Goal: Navigation & Orientation: Find specific page/section

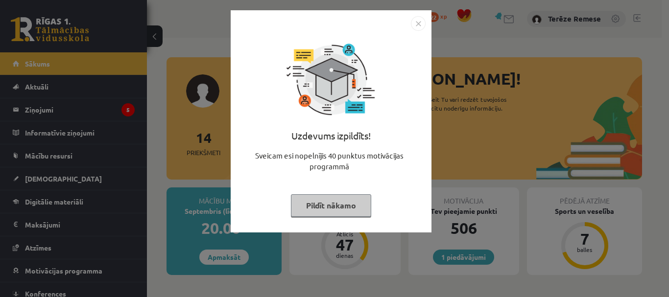
click at [416, 21] on img "Close" at bounding box center [418, 23] width 15 height 15
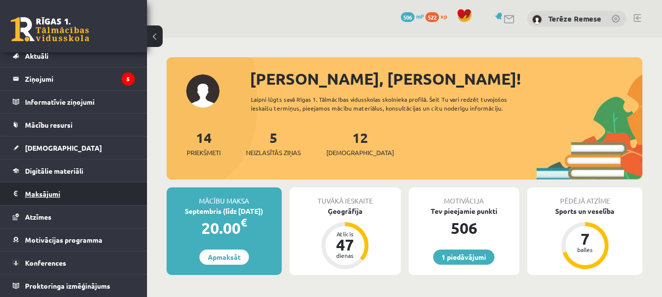
scroll to position [49, 0]
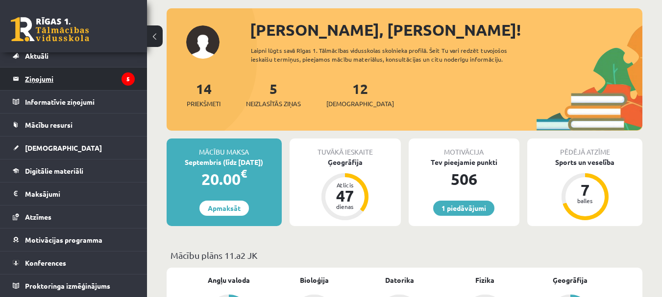
click at [61, 78] on legend "Ziņojumi 5" at bounding box center [80, 79] width 110 height 23
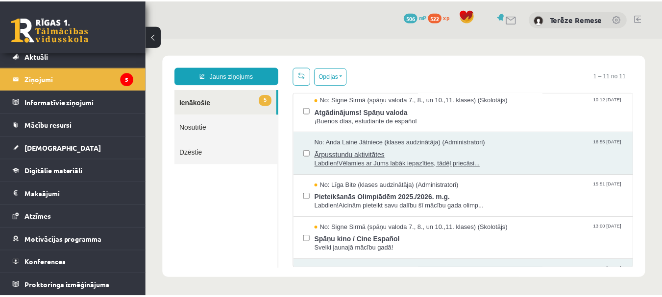
scroll to position [141, 0]
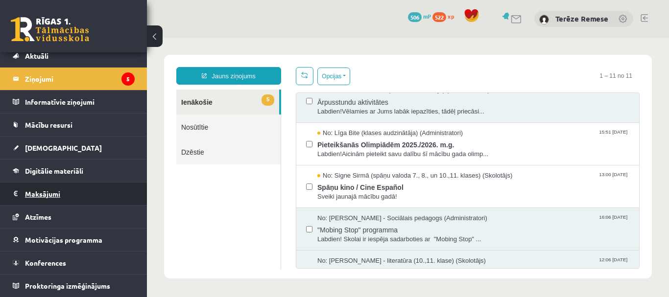
click at [57, 187] on legend "Maksājumi 0" at bounding box center [80, 194] width 110 height 23
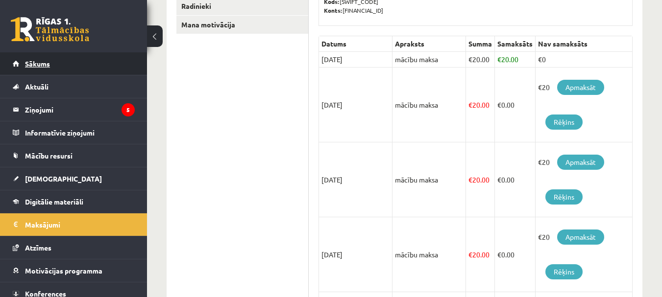
click at [36, 60] on span "Sākums" at bounding box center [37, 63] width 25 height 9
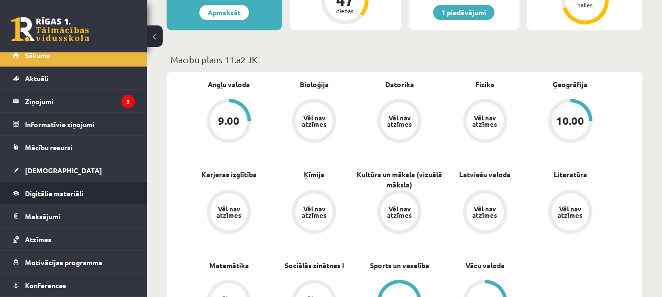
scroll to position [31, 0]
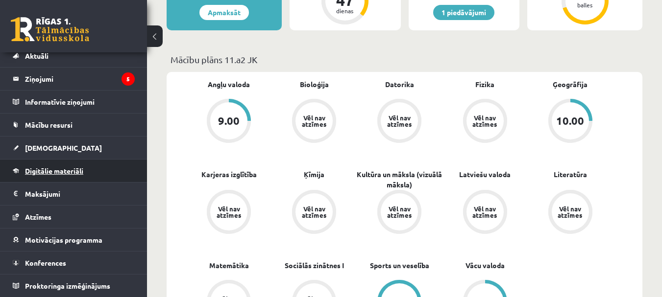
click at [67, 169] on span "Digitālie materiāli" at bounding box center [54, 171] width 58 height 9
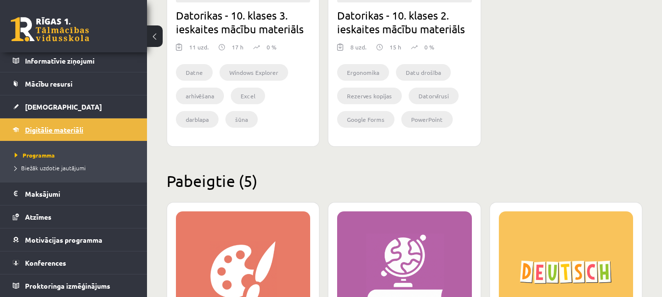
scroll to position [1078, 0]
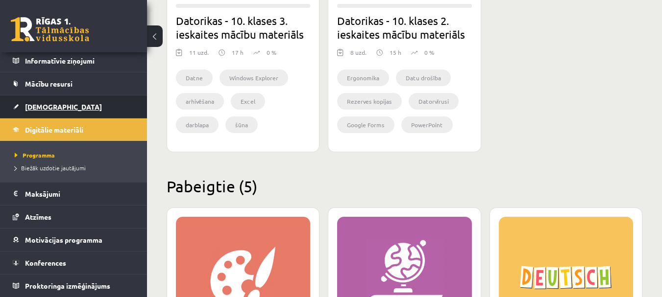
click at [39, 111] on link "[DEMOGRAPHIC_DATA]" at bounding box center [74, 107] width 122 height 23
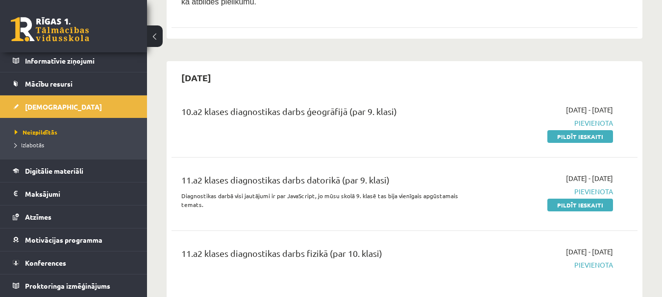
scroll to position [1911, 0]
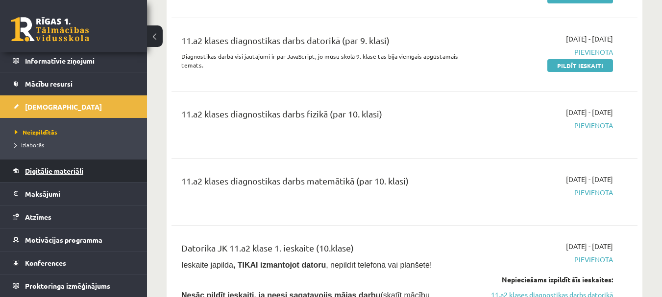
click at [63, 167] on span "Digitālie materiāli" at bounding box center [54, 171] width 58 height 9
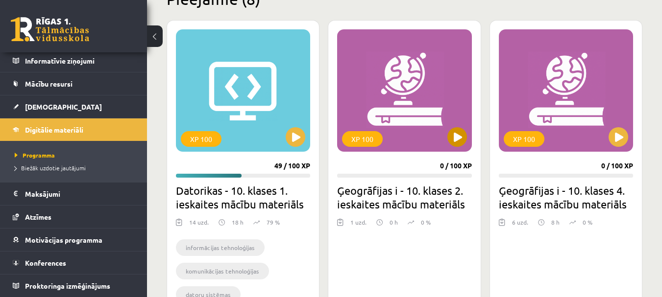
scroll to position [263, 0]
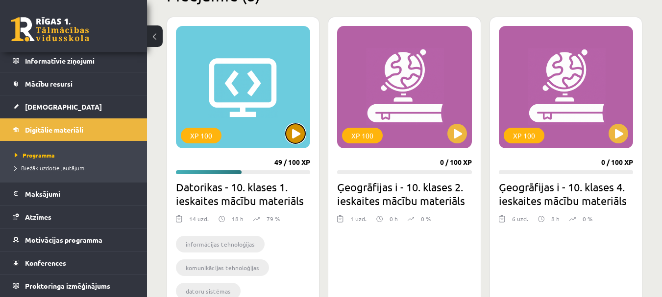
click at [291, 126] on button at bounding box center [296, 134] width 20 height 20
